Goal: Task Accomplishment & Management: Use online tool/utility

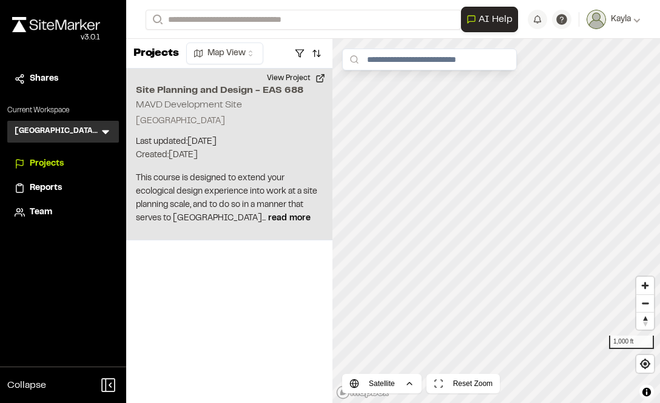
click at [216, 122] on p "York Township, MI 48160" at bounding box center [229, 121] width 187 height 13
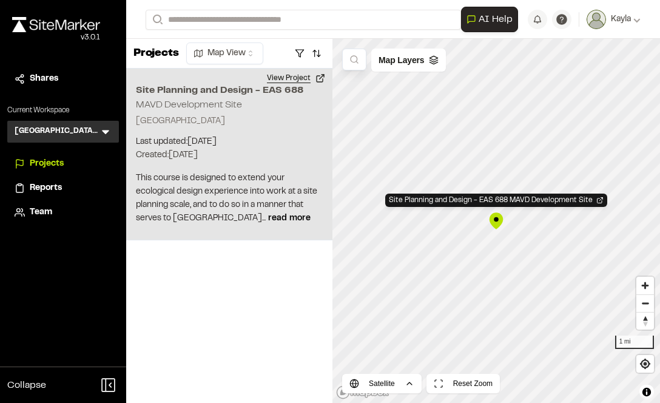
click at [315, 80] on button "View Project" at bounding box center [296, 78] width 73 height 19
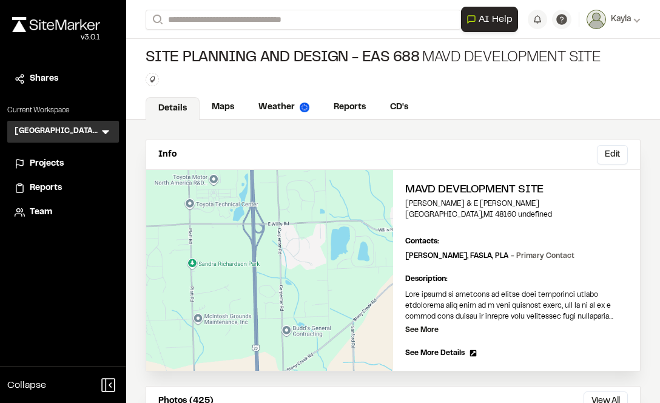
click at [458, 160] on div "Info Edit" at bounding box center [393, 155] width 494 height 30
click at [230, 120] on link "Maps" at bounding box center [224, 108] width 48 height 23
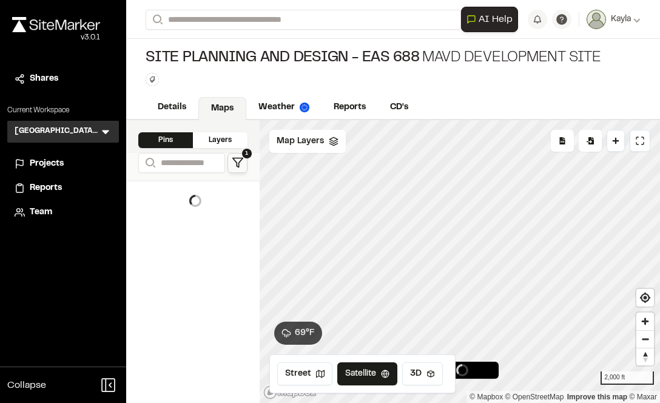
click at [235, 168] on icon at bounding box center [238, 163] width 12 height 12
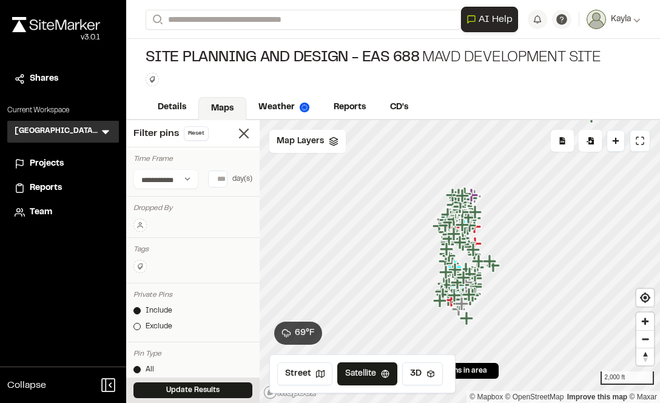
click at [140, 220] on button at bounding box center [140, 225] width 13 height 13
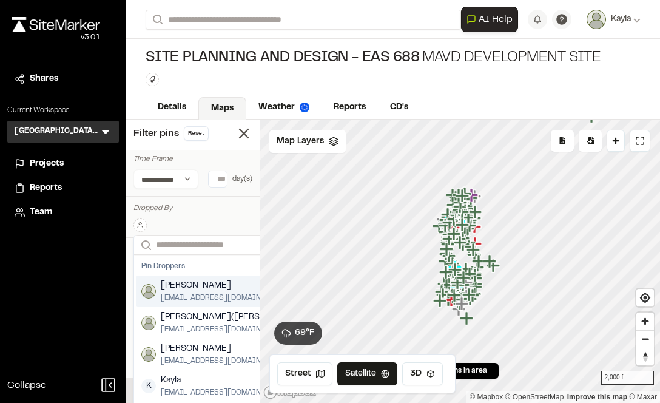
scroll to position [0, 10]
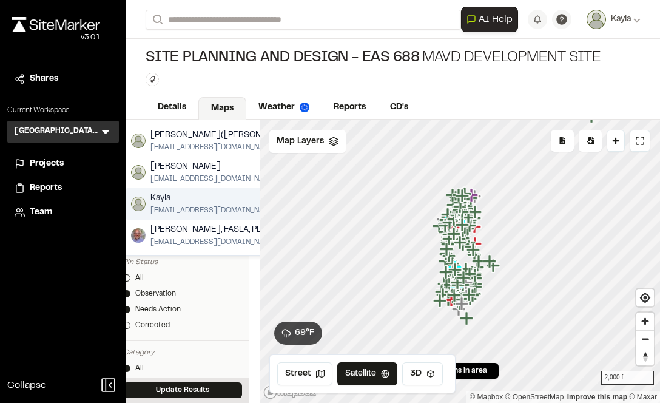
click at [157, 198] on span "Kayla" at bounding box center [214, 198] width 127 height 13
click at [179, 203] on span "Kayla" at bounding box center [214, 198] width 127 height 13
click at [181, 210] on span "[EMAIL_ADDRESS][DOMAIN_NAME]" at bounding box center [214, 210] width 127 height 11
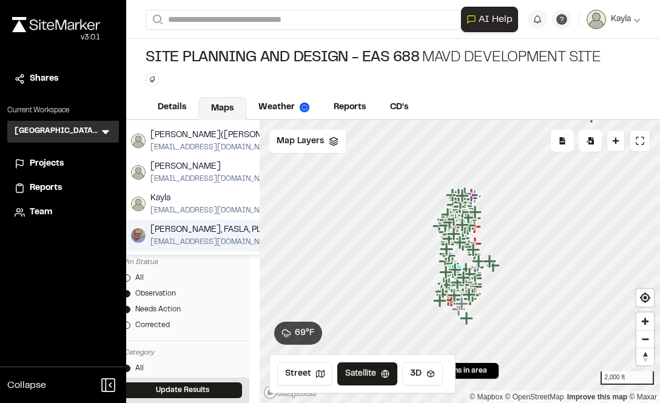
scroll to position [0, 10]
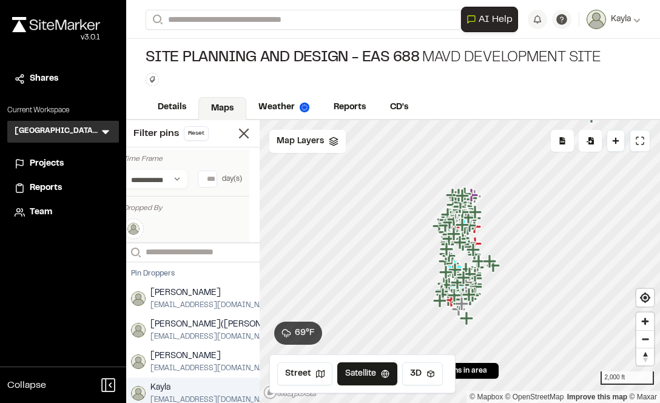
click at [175, 383] on span "Kayla" at bounding box center [214, 387] width 127 height 13
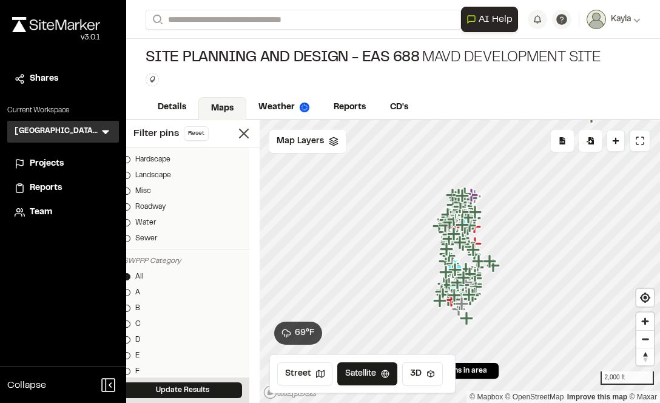
scroll to position [546, 10]
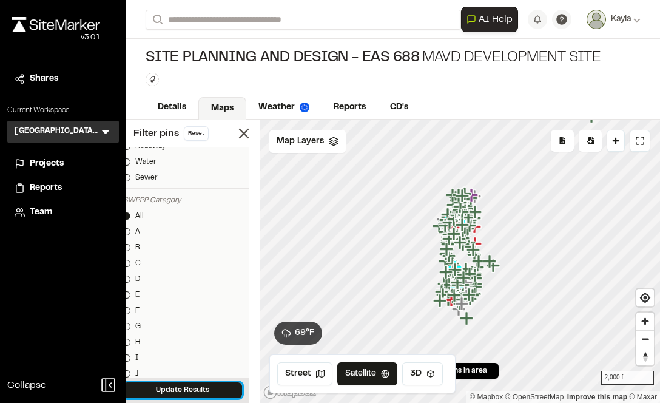
click at [176, 379] on div "Update Results" at bounding box center [183, 390] width 134 height 25
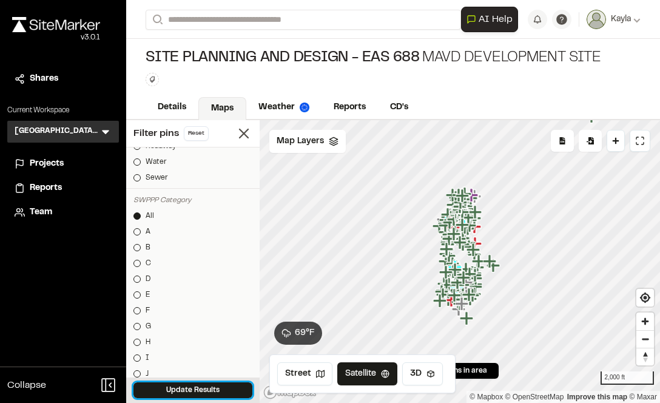
click at [200, 390] on button "Update Results" at bounding box center [193, 390] width 119 height 16
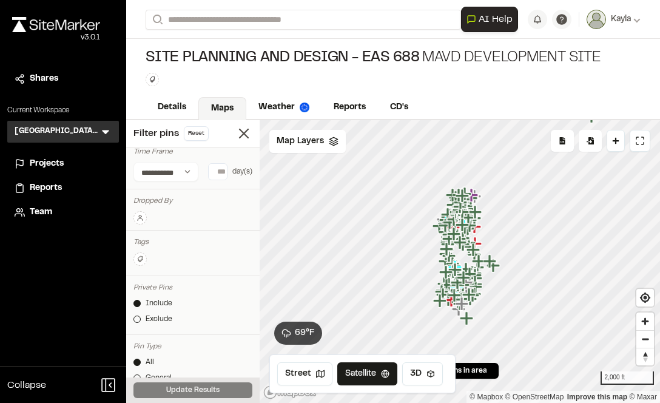
scroll to position [0, 0]
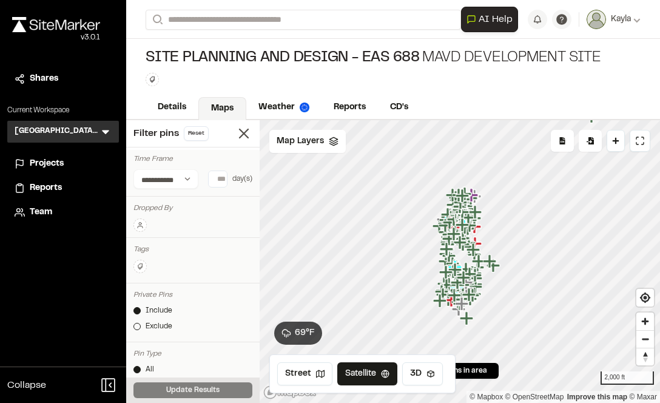
click at [152, 219] on div at bounding box center [193, 226] width 119 height 14
click at [138, 226] on icon at bounding box center [140, 227] width 5 height 2
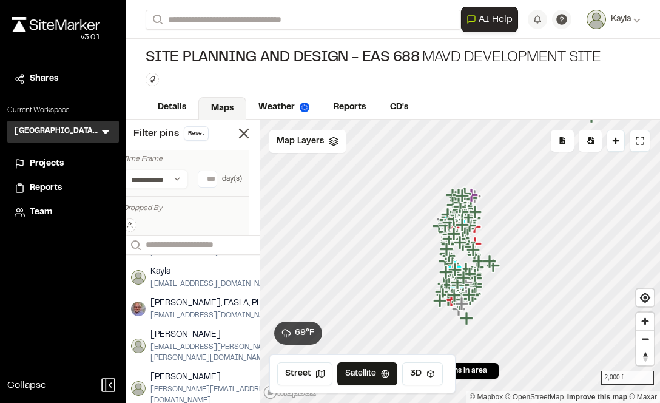
scroll to position [121, 0]
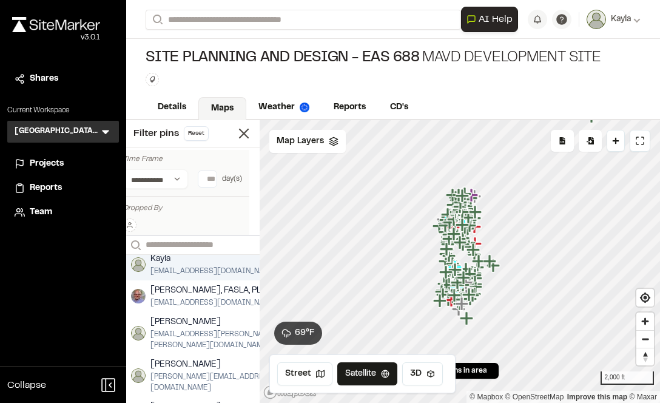
click at [177, 266] on span "[EMAIL_ADDRESS][DOMAIN_NAME]" at bounding box center [214, 271] width 127 height 11
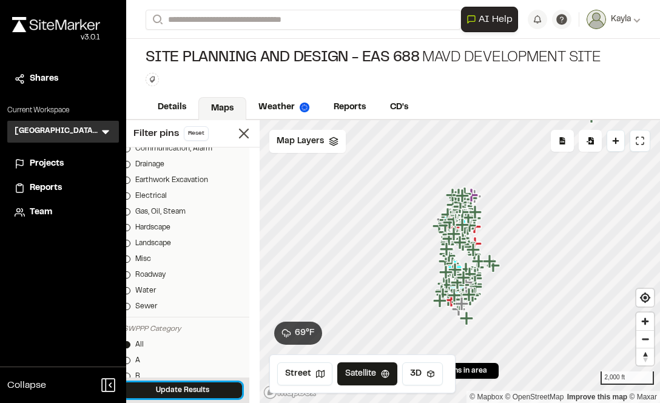
scroll to position [425, 0]
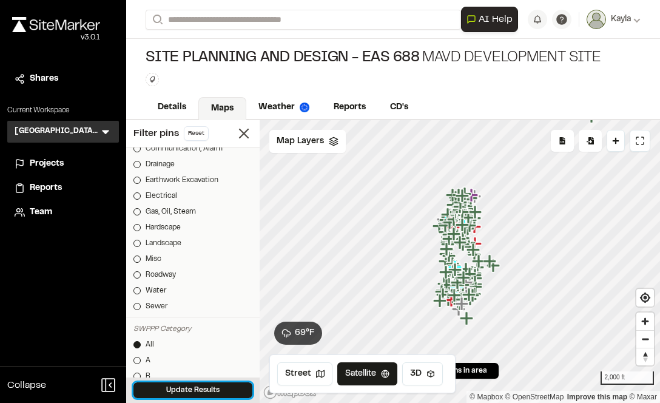
click at [161, 378] on div "Update Results" at bounding box center [193, 390] width 134 height 25
click at [167, 391] on button "Update Results" at bounding box center [193, 390] width 119 height 16
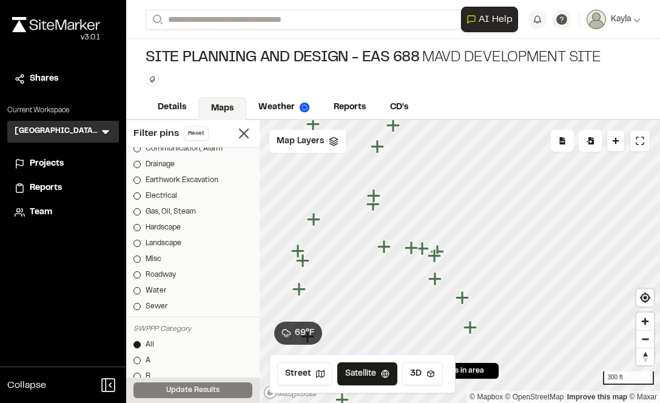
click at [377, 202] on icon "Map marker" at bounding box center [375, 196] width 16 height 16
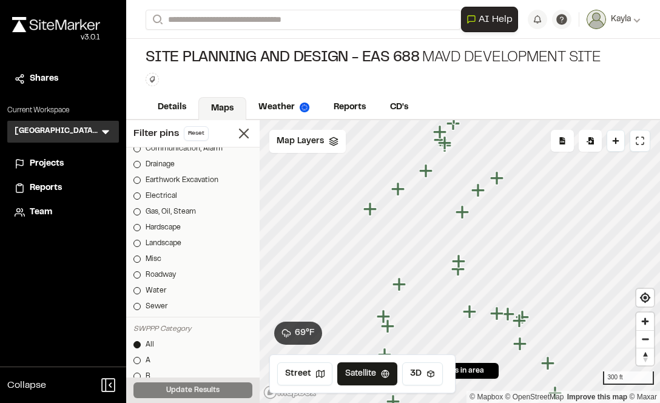
click at [483, 190] on icon "Map marker" at bounding box center [478, 189] width 13 height 13
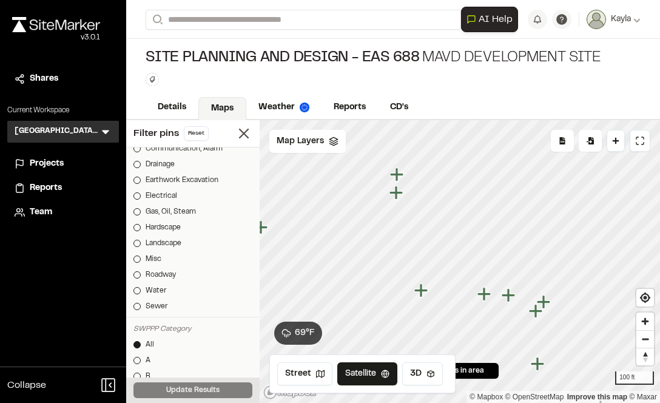
click at [485, 298] on icon "Map marker" at bounding box center [484, 293] width 13 height 13
click at [511, 282] on icon "Map marker" at bounding box center [510, 277] width 13 height 13
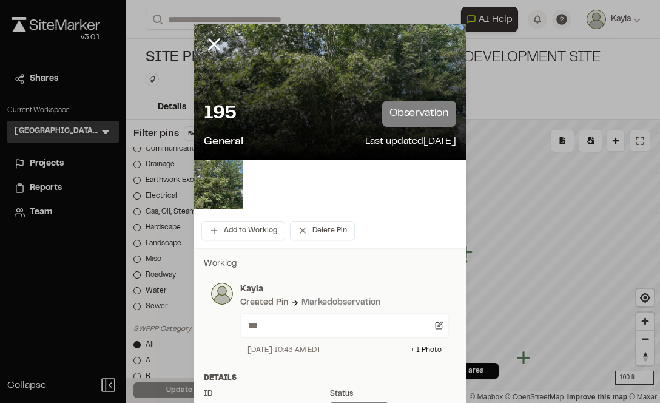
click at [318, 74] on div at bounding box center [330, 92] width 272 height 136
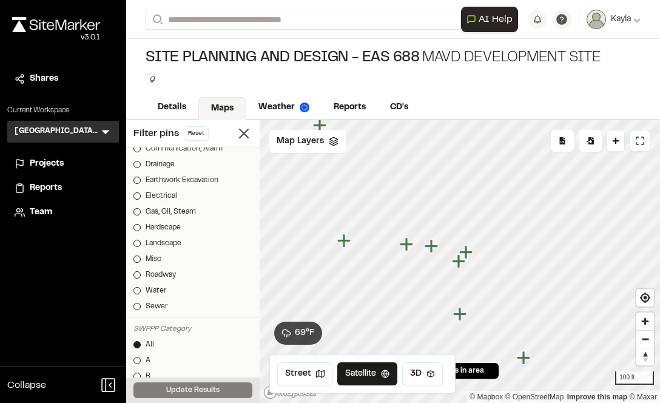
click at [470, 253] on icon "Map marker" at bounding box center [466, 251] width 13 height 13
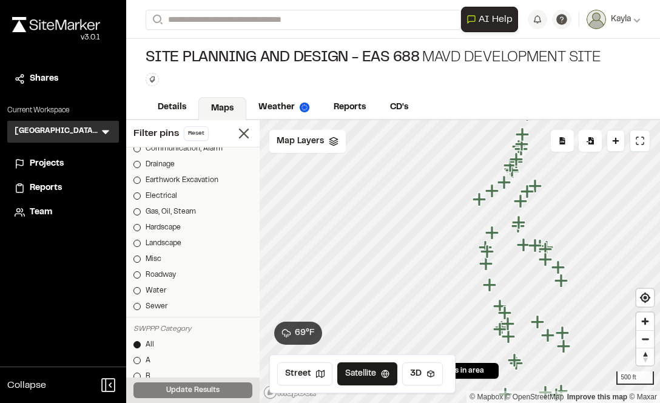
drag, startPoint x: 551, startPoint y: 216, endPoint x: 554, endPoint y: 246, distance: 30.5
click at [554, 246] on icon "Map marker" at bounding box center [547, 250] width 16 height 16
